Goal: Information Seeking & Learning: Learn about a topic

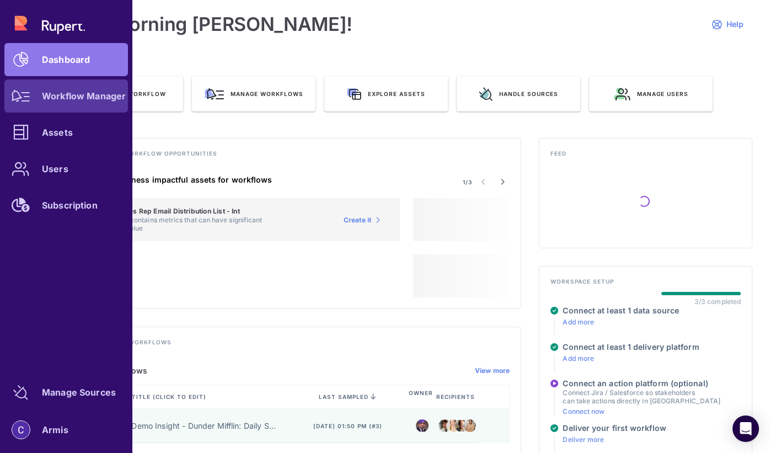
click at [58, 99] on div "Workflow Manager" at bounding box center [84, 96] width 84 height 7
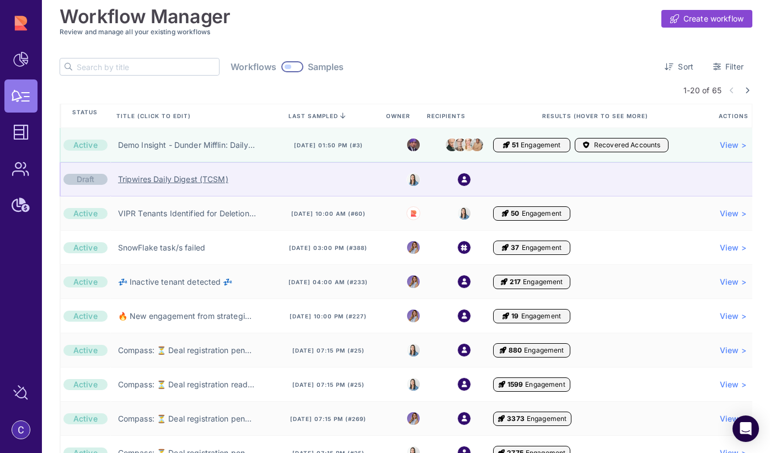
click at [166, 181] on link "Tripwires Daily Digest (TCSM)" at bounding box center [173, 179] width 110 height 11
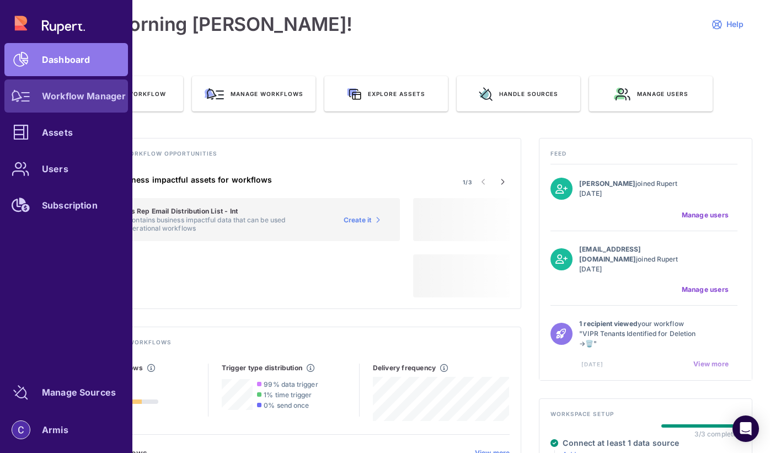
click at [52, 108] on link "Workflow Manager" at bounding box center [66, 95] width 124 height 33
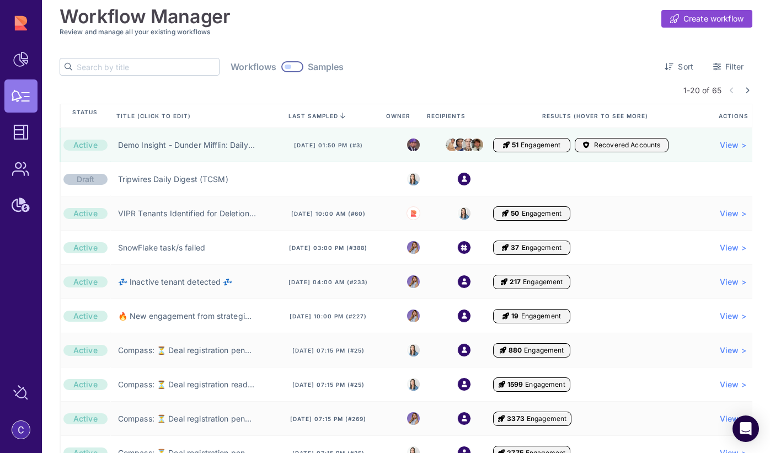
click at [116, 62] on input "text" at bounding box center [148, 66] width 142 height 17
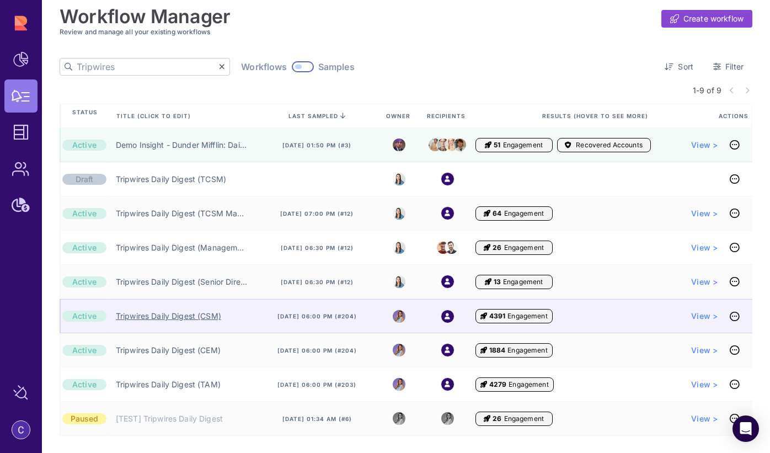
type input "Tripwires"
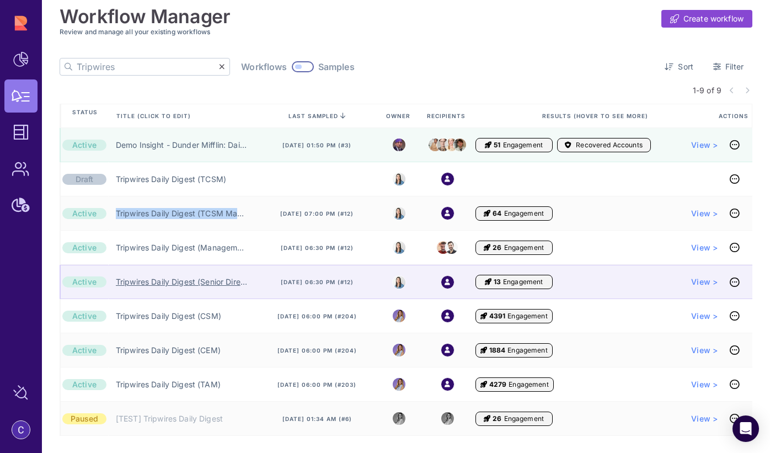
click at [206, 279] on link "Tripwires Daily Digest (Senior Director)" at bounding box center [181, 281] width 131 height 11
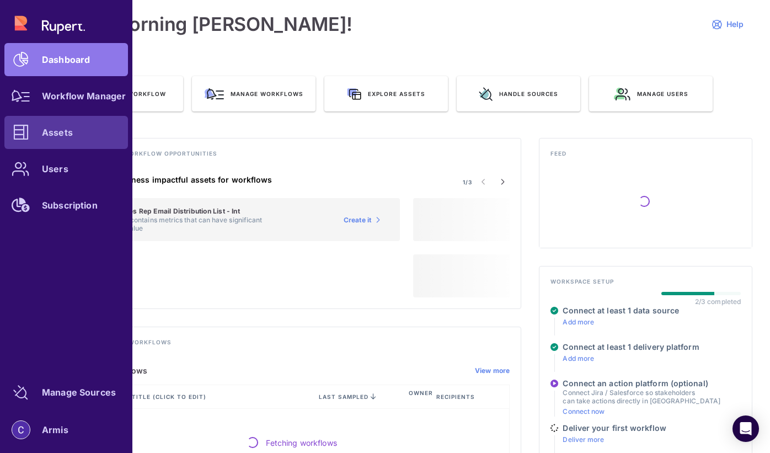
click at [36, 139] on div at bounding box center [20, 132] width 33 height 33
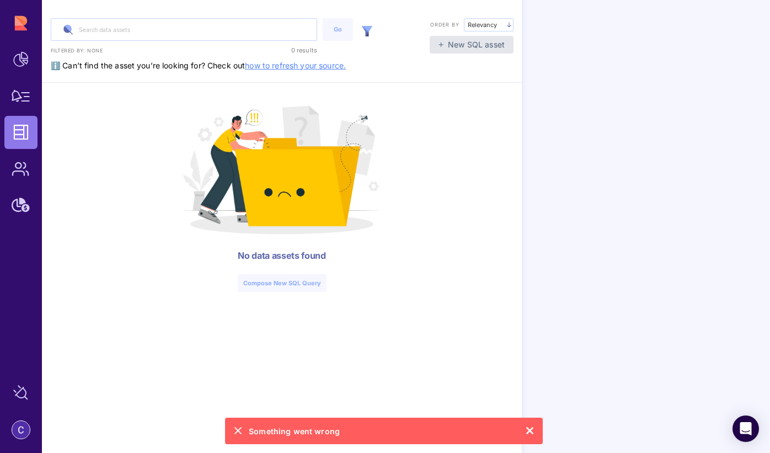
click at [235, 437] on icon at bounding box center [238, 430] width 8 height 15
click at [531, 436] on icon at bounding box center [529, 430] width 8 height 15
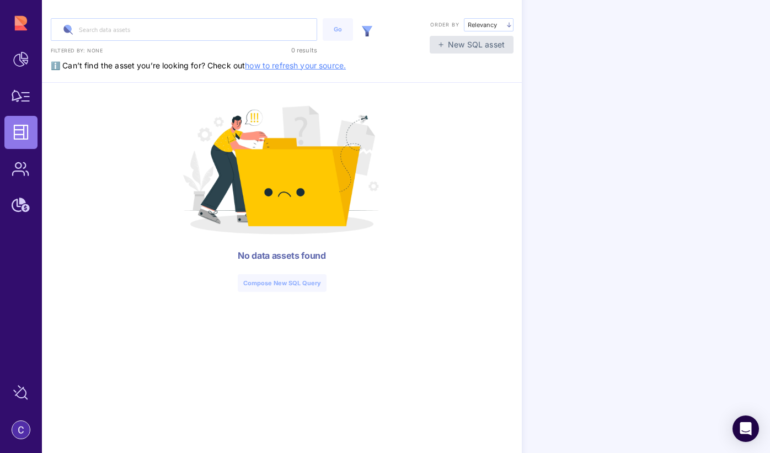
click at [298, 65] on link "how to refresh your source." at bounding box center [295, 65] width 101 height 9
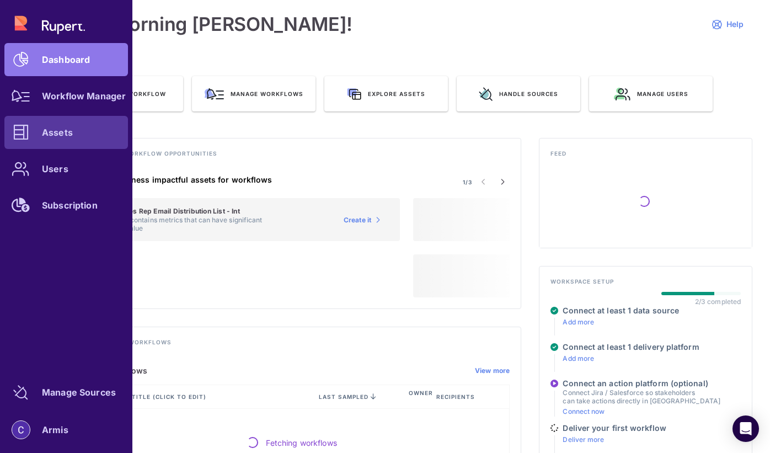
click at [26, 133] on icon at bounding box center [20, 132] width 15 height 15
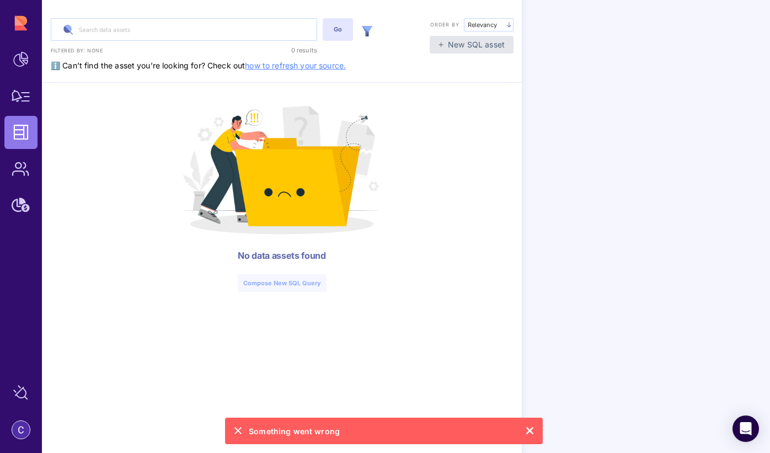
click at [343, 30] on div "Go" at bounding box center [337, 29] width 19 height 9
click at [363, 30] on img at bounding box center [367, 31] width 10 height 10
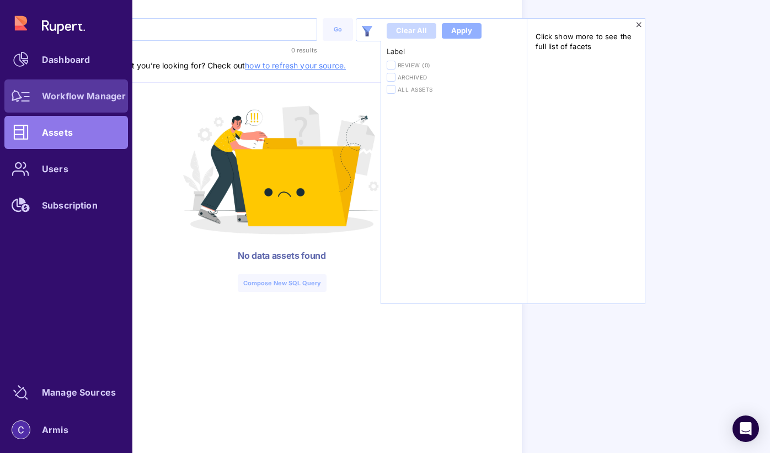
click at [24, 92] on icon at bounding box center [21, 96] width 19 height 12
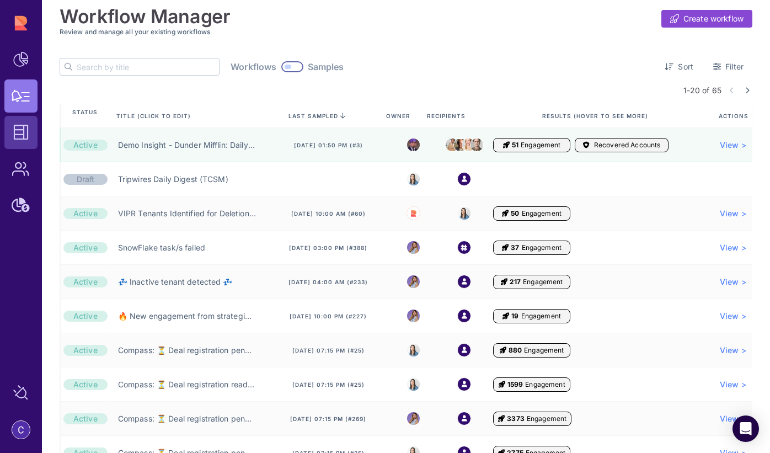
click at [26, 137] on icon at bounding box center [20, 132] width 15 height 15
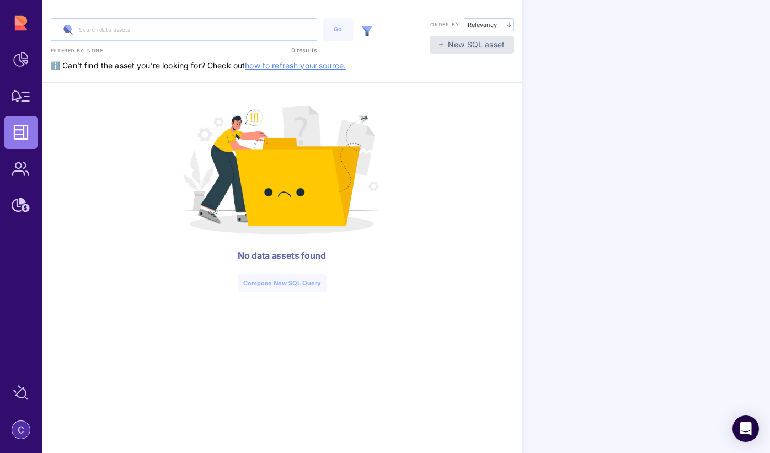
click at [488, 30] on input "Relevancy" at bounding box center [489, 24] width 50 height 13
click at [484, 45] on div "Engagement" at bounding box center [488, 45] width 49 height 9
type input "Engagement"
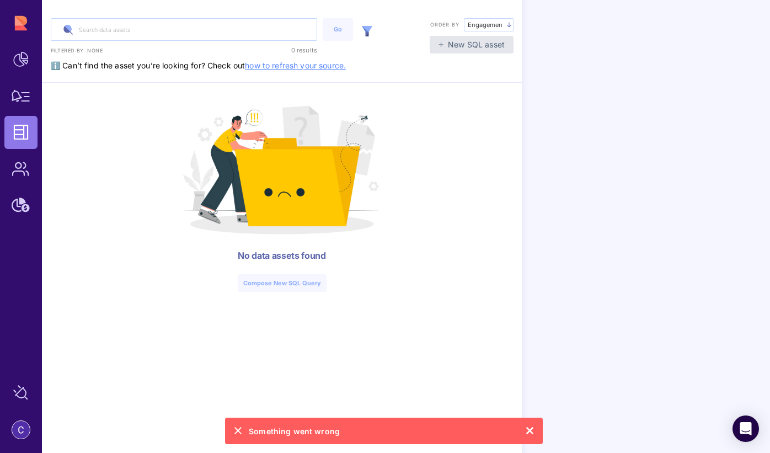
click at [492, 24] on input "Engagement" at bounding box center [489, 24] width 50 height 13
click at [272, 28] on input "text" at bounding box center [183, 30] width 265 height 22
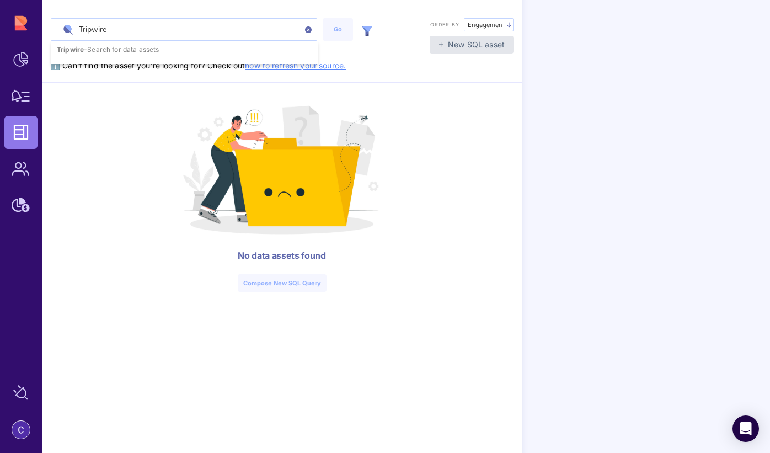
type input "Tripwires"
type input "Relevancy"
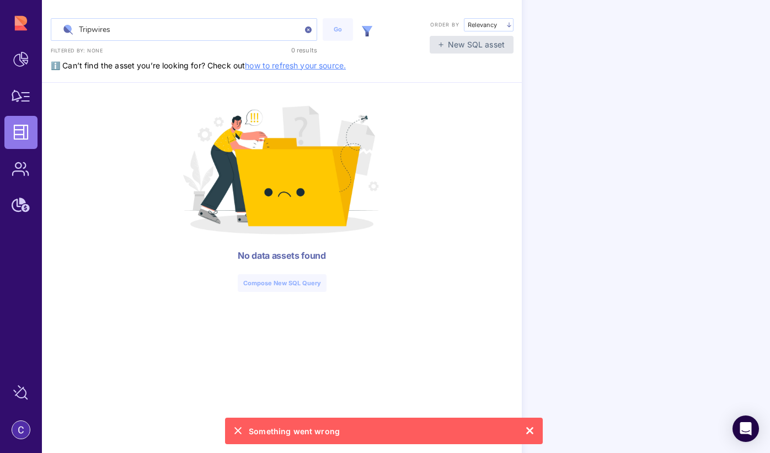
click at [312, 28] on input "Tripwires" at bounding box center [183, 30] width 265 height 22
click at [302, 31] on input "Tripwires" at bounding box center [183, 30] width 265 height 22
type input "Tripwires"
click at [309, 28] on img at bounding box center [308, 29] width 7 height 7
click at [316, 70] on div "Go Filtered by: None 0 results Order by Relevancy Relevancy Engagement Location…" at bounding box center [282, 226] width 480 height 453
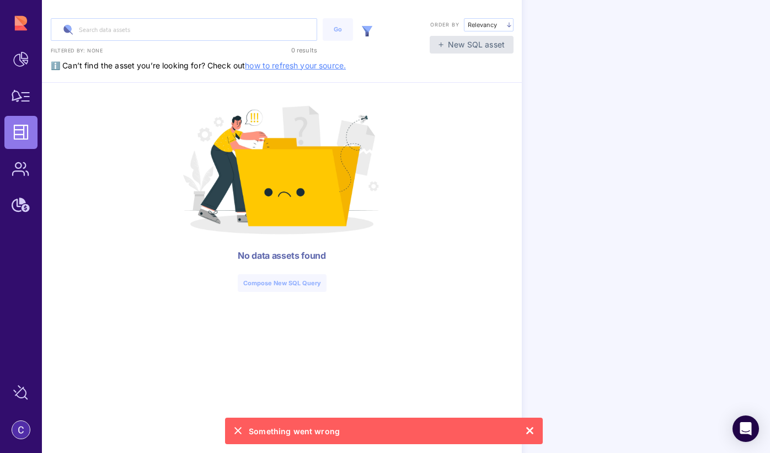
click at [313, 63] on link "how to refresh your source." at bounding box center [295, 65] width 101 height 9
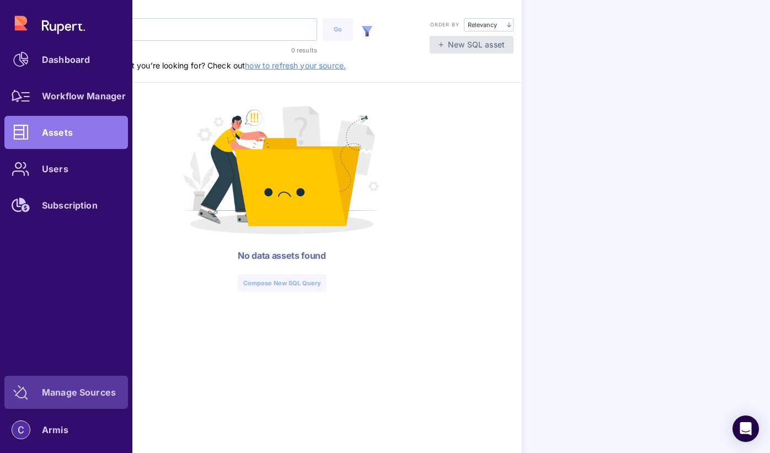
click at [74, 395] on div "Manage Sources" at bounding box center [79, 392] width 74 height 7
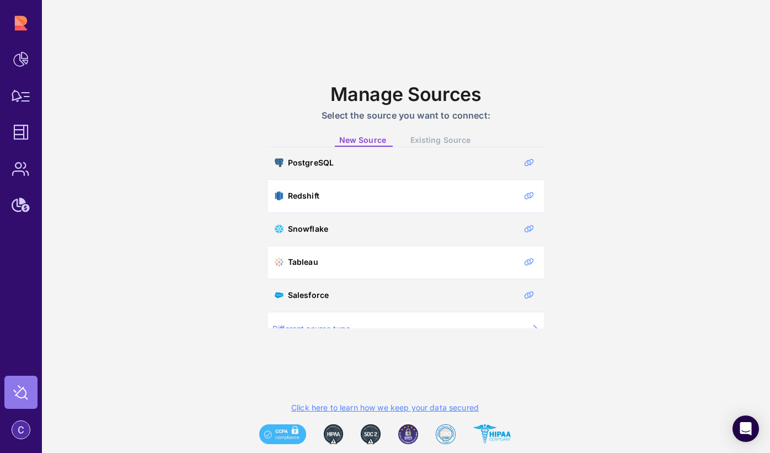
scroll to position [149, 0]
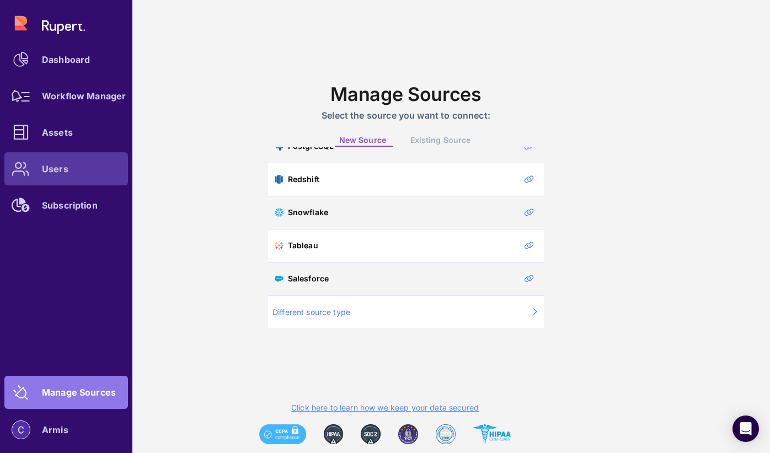
click at [30, 160] on div at bounding box center [20, 168] width 33 height 33
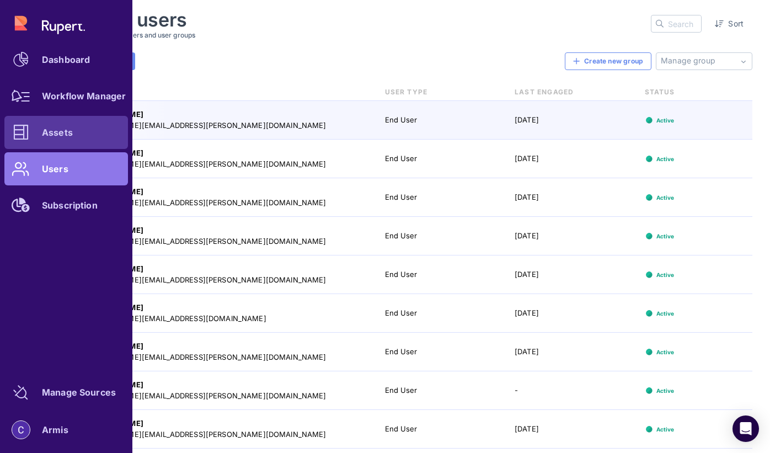
click at [32, 133] on div at bounding box center [20, 132] width 33 height 33
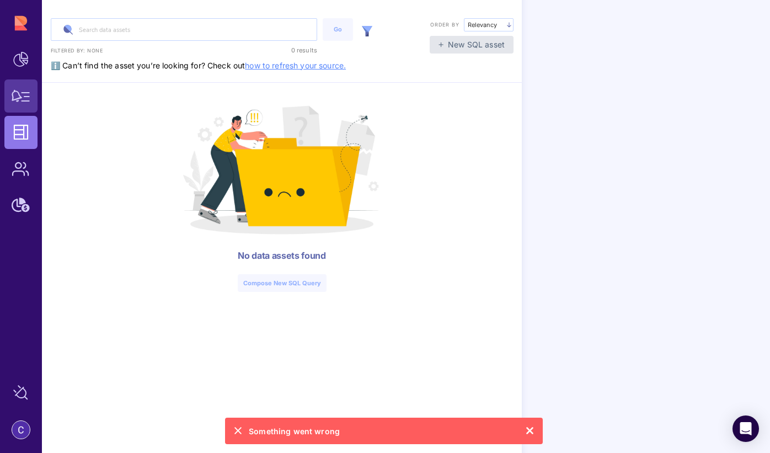
click at [29, 99] on icon at bounding box center [21, 96] width 19 height 12
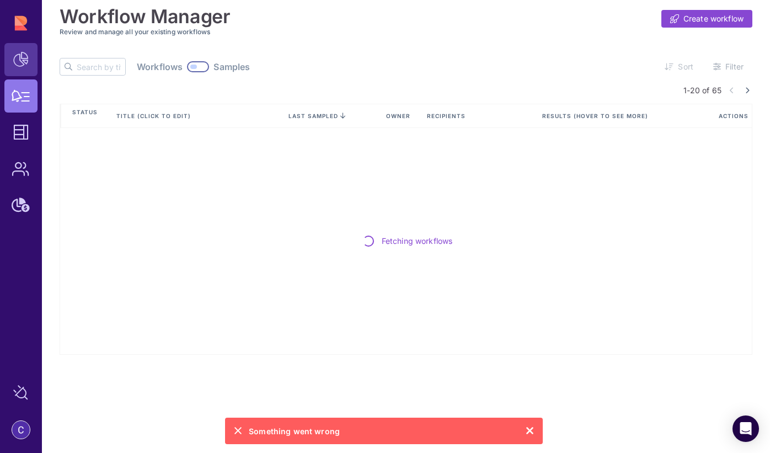
click at [31, 74] on div at bounding box center [20, 59] width 33 height 33
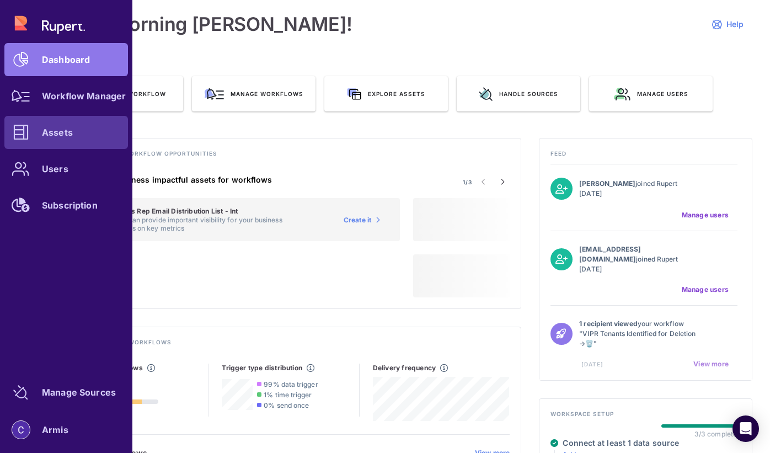
click at [36, 142] on div at bounding box center [20, 132] width 33 height 33
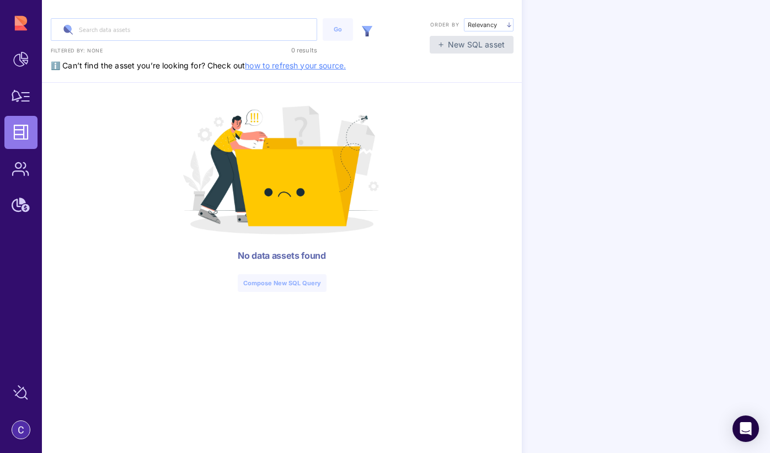
click at [279, 63] on link "how to refresh your source." at bounding box center [295, 65] width 101 height 9
click at [370, 29] on img at bounding box center [367, 31] width 10 height 10
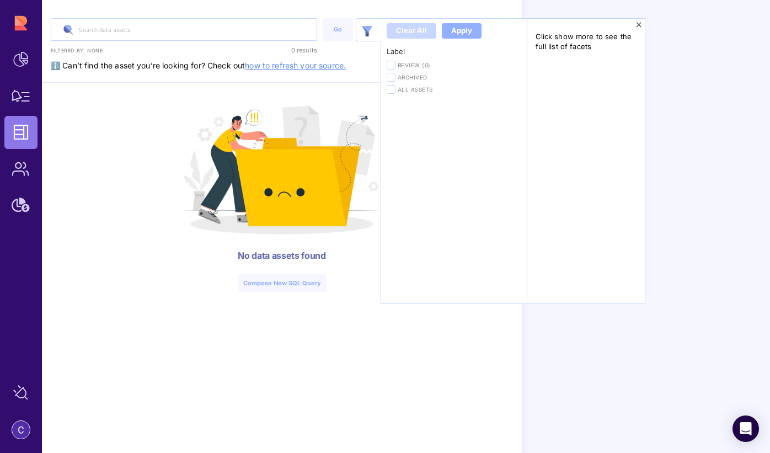
click at [395, 73] on div "Review (0)" at bounding box center [454, 77] width 135 height 9
click at [396, 85] on div "Archived" at bounding box center [454, 89] width 135 height 9
click at [393, 92] on label at bounding box center [391, 89] width 9 height 9
click at [0, 0] on input "checkbox" at bounding box center [0, 0] width 0 height 0
click at [638, 27] on icon at bounding box center [639, 25] width 6 height 8
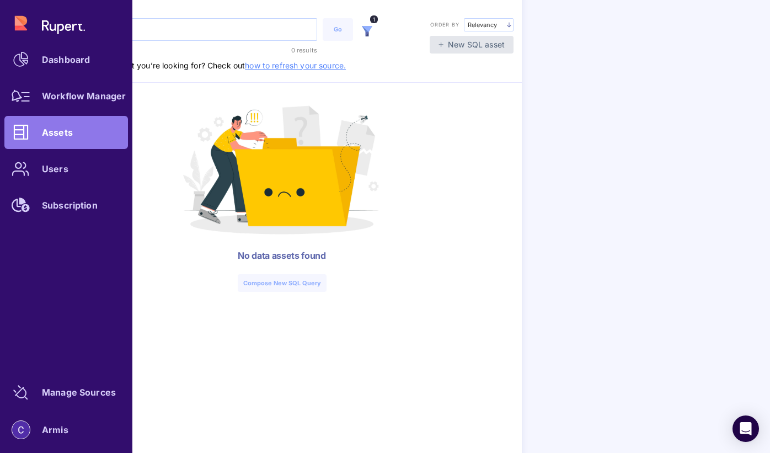
click at [22, 147] on div "Dashboard Workflow Manager Assets Users Subscription" at bounding box center [66, 114] width 124 height 215
click at [53, 99] on div "Workflow Manager" at bounding box center [84, 96] width 84 height 7
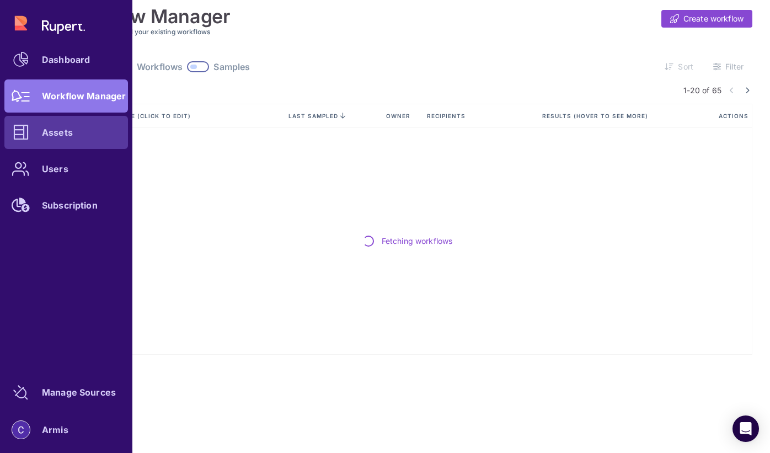
click at [27, 133] on icon at bounding box center [20, 132] width 15 height 15
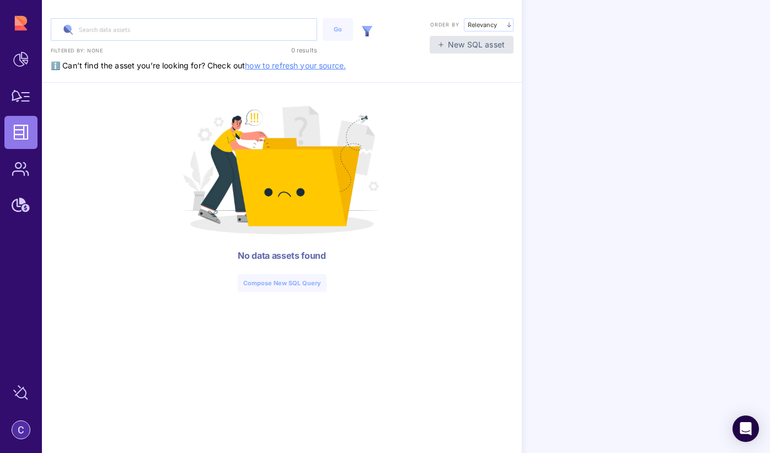
click at [334, 67] on link "how to refresh your source." at bounding box center [295, 65] width 101 height 9
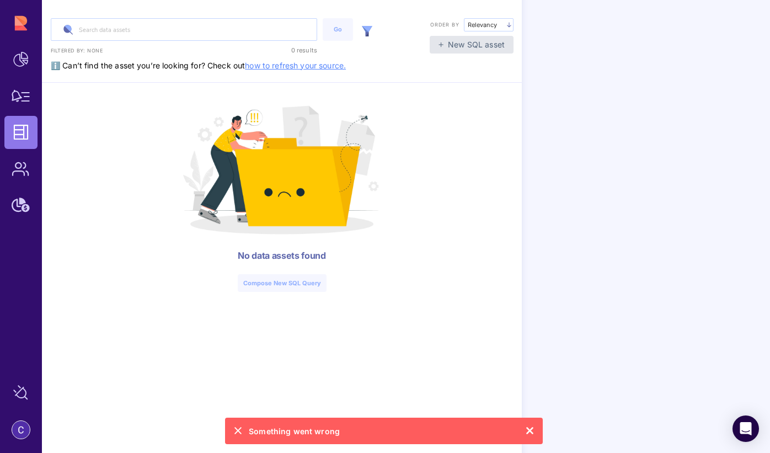
click at [332, 433] on span "Something went wrong" at bounding box center [294, 431] width 91 height 12
click at [237, 431] on icon at bounding box center [238, 430] width 8 height 15
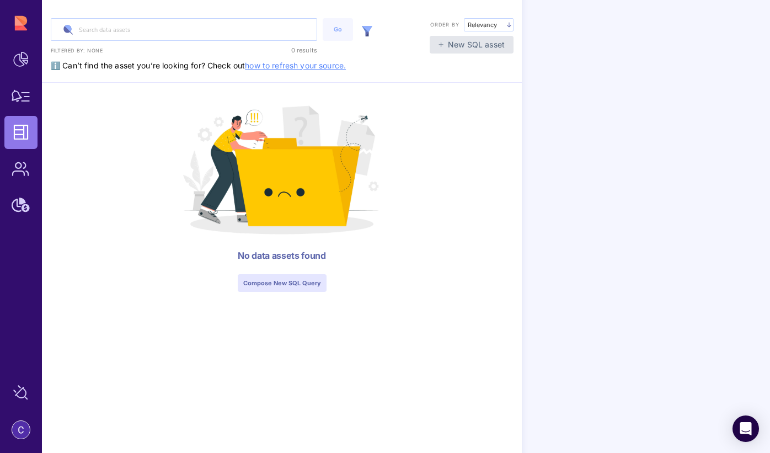
click at [296, 286] on div "Compose new SQL query" at bounding box center [282, 282] width 78 height 9
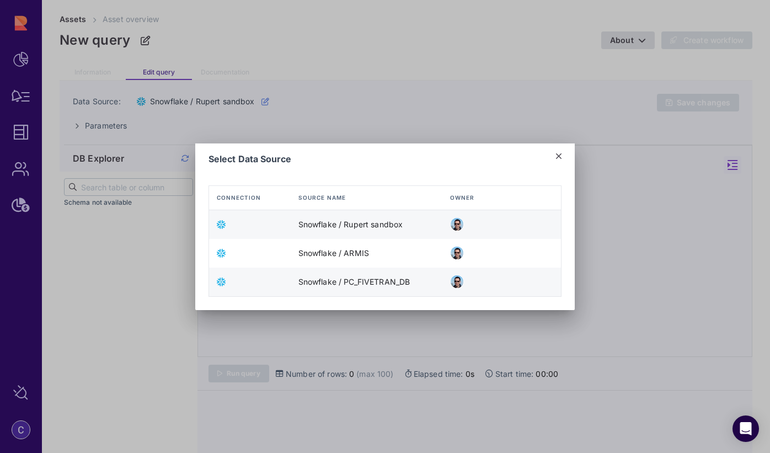
click at [558, 154] on icon at bounding box center [559, 156] width 6 height 9
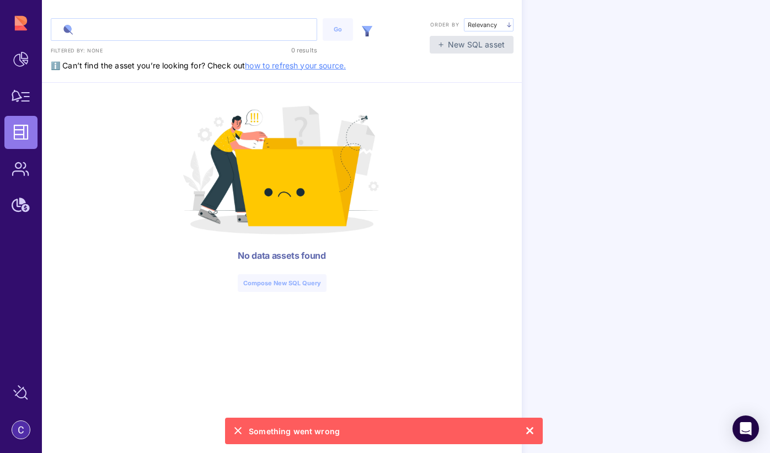
click at [176, 35] on input "text" at bounding box center [183, 30] width 265 height 22
click at [202, 30] on input "text" at bounding box center [183, 30] width 265 height 22
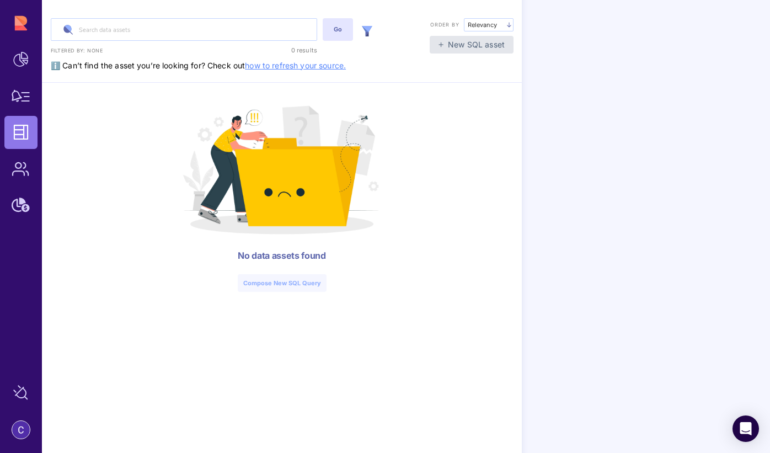
click at [330, 27] on div "Go" at bounding box center [337, 29] width 19 height 9
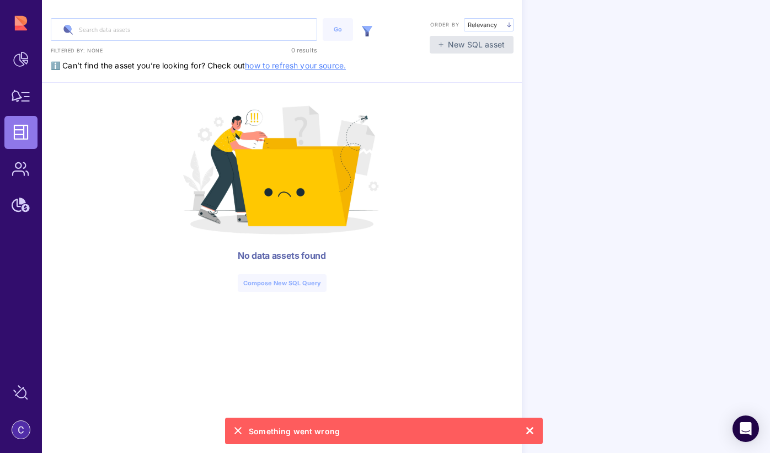
click at [369, 34] on img at bounding box center [367, 31] width 10 height 10
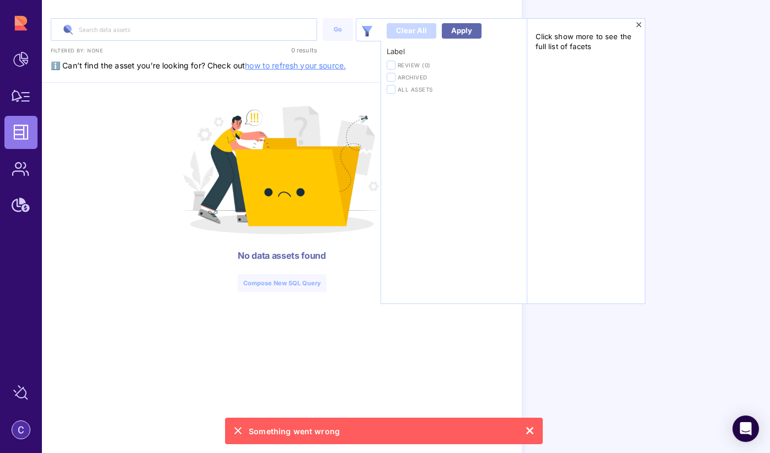
click at [452, 37] on button "Apply" at bounding box center [462, 30] width 40 height 15
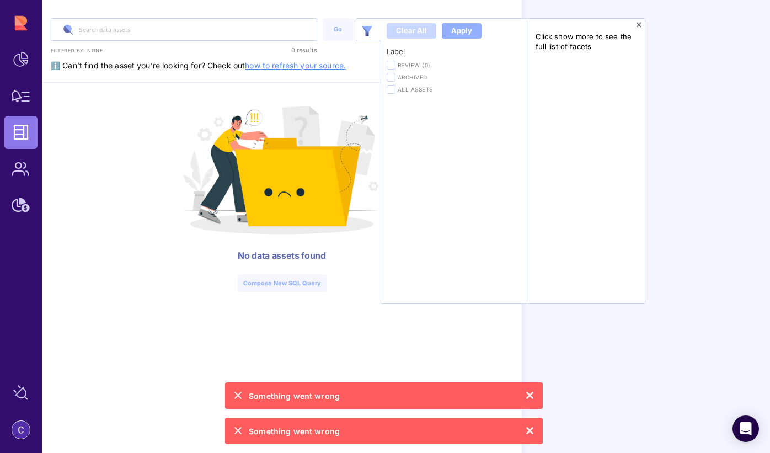
click at [409, 64] on span "Review (0)" at bounding box center [457, 65] width 119 height 8
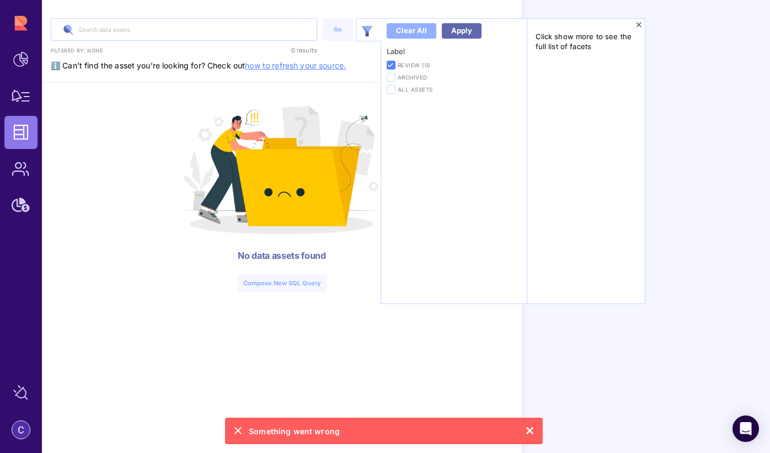
click at [464, 28] on div "Apply" at bounding box center [461, 30] width 21 height 11
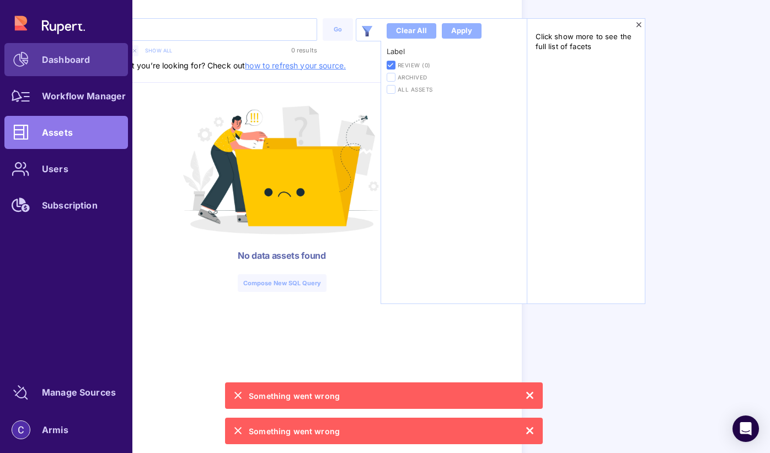
click at [19, 52] on icon at bounding box center [20, 59] width 15 height 15
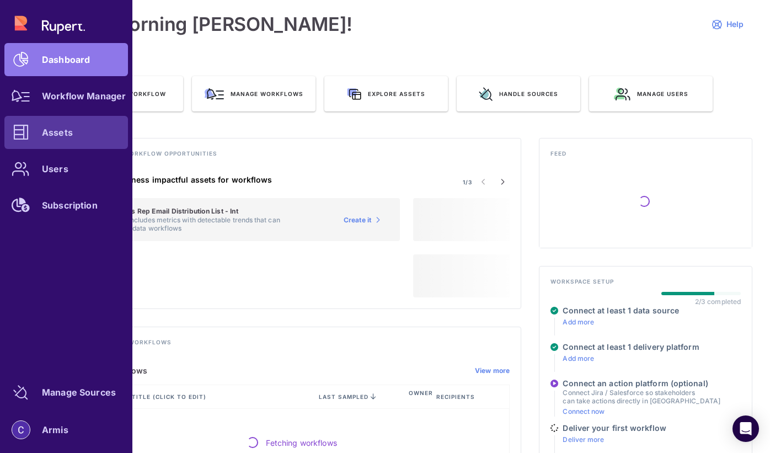
click at [55, 135] on div "Assets" at bounding box center [57, 132] width 31 height 7
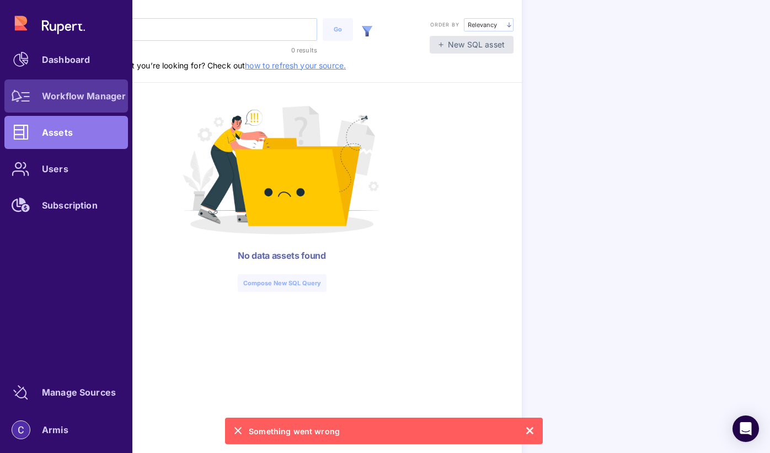
click at [29, 93] on icon at bounding box center [21, 96] width 19 height 12
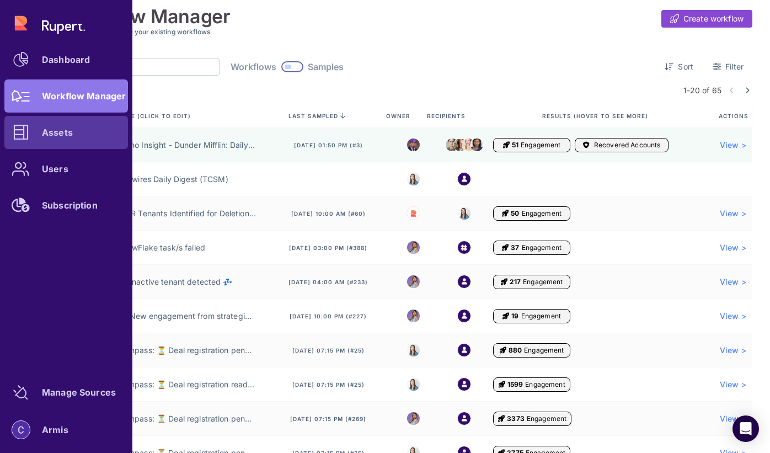
click at [36, 133] on div at bounding box center [20, 132] width 33 height 33
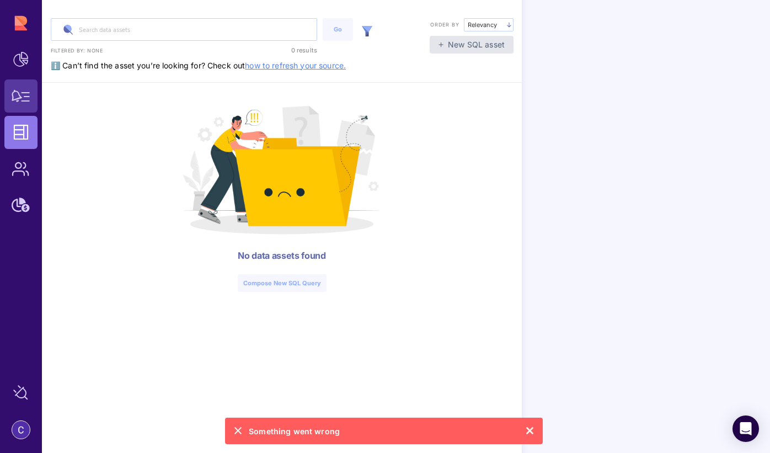
click at [20, 105] on div at bounding box center [20, 95] width 33 height 33
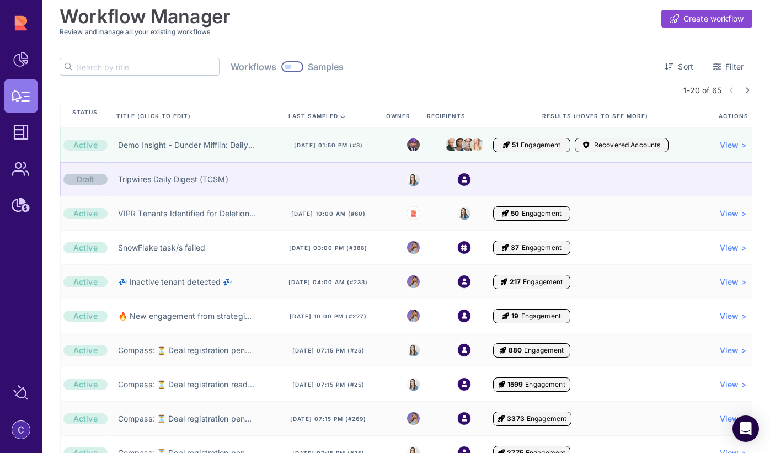
click at [192, 184] on link "Tripwires Daily Digest (TCSM)" at bounding box center [173, 179] width 110 height 11
